Goal: Manage account settings

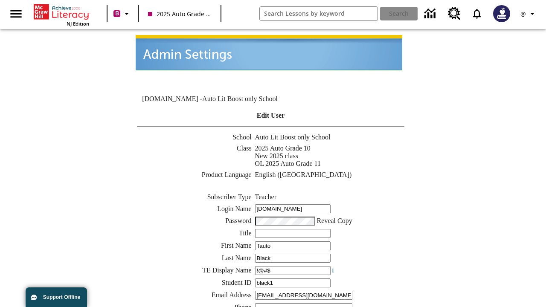
scroll to position [347, 0]
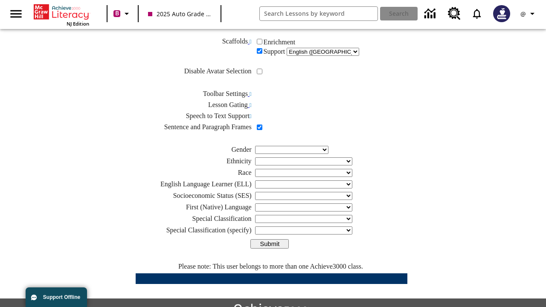
type input "!@#$"
click at [270, 239] on input "Submit" at bounding box center [269, 243] width 38 height 9
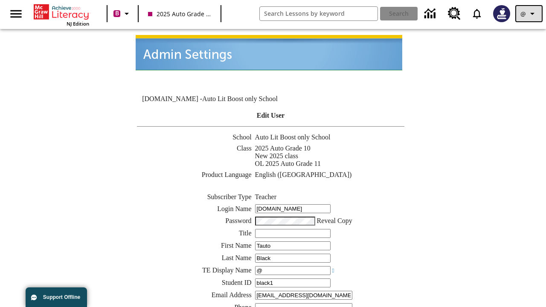
click at [529, 14] on icon "Profile/Settings" at bounding box center [532, 14] width 10 height 10
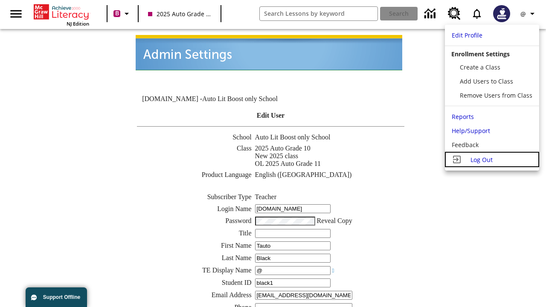
click at [492, 160] on span "Log Out" at bounding box center [482, 160] width 22 height 8
